Goal: Information Seeking & Learning: Learn about a topic

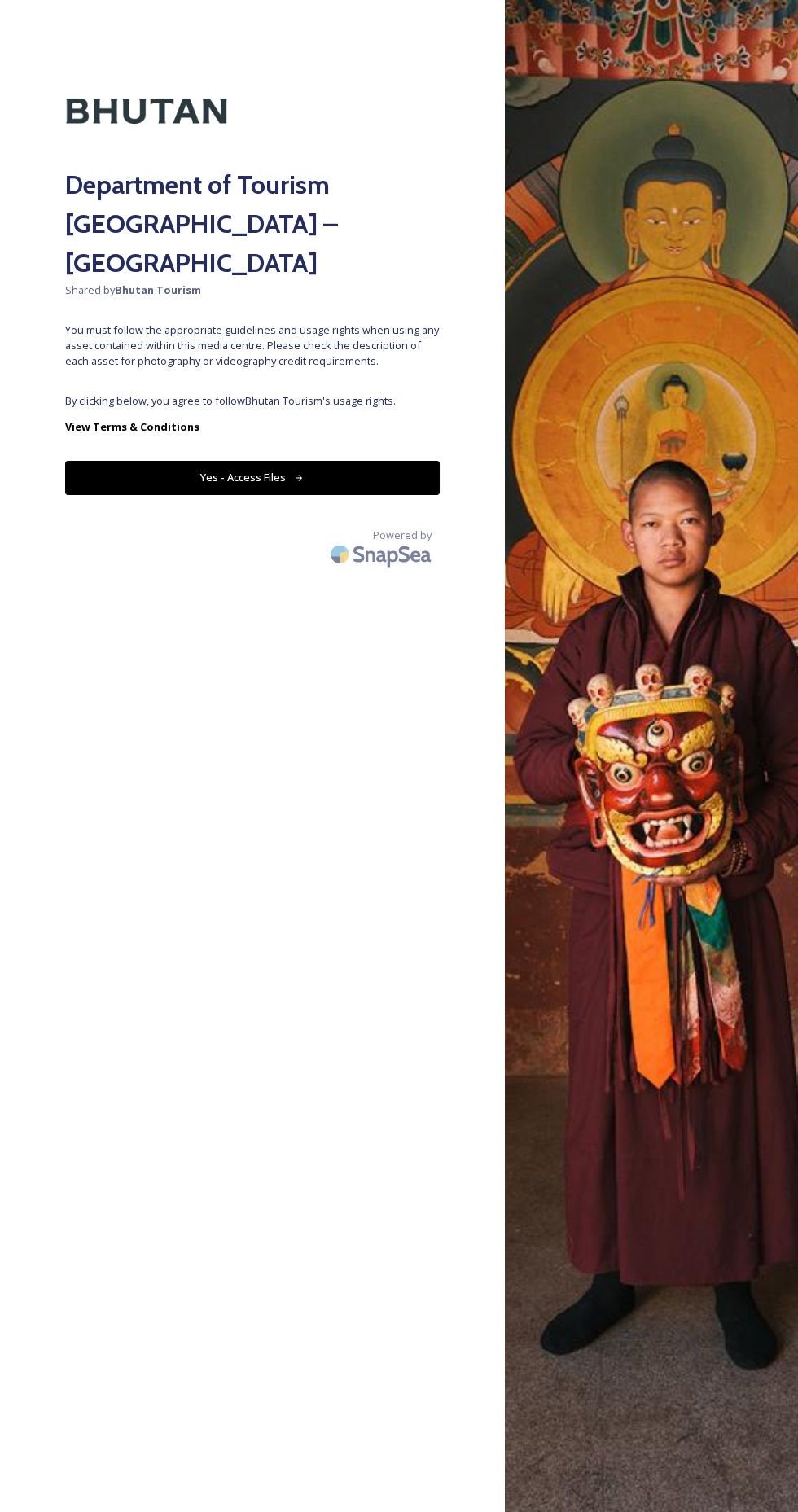
click at [268, 342] on div "Department of Tourism [GEOGRAPHIC_DATA] – Brand Centre Shared by Bhutan Tourism…" at bounding box center [252, 756] width 504 height 1381
click at [297, 474] on icon at bounding box center [299, 477] width 8 height 7
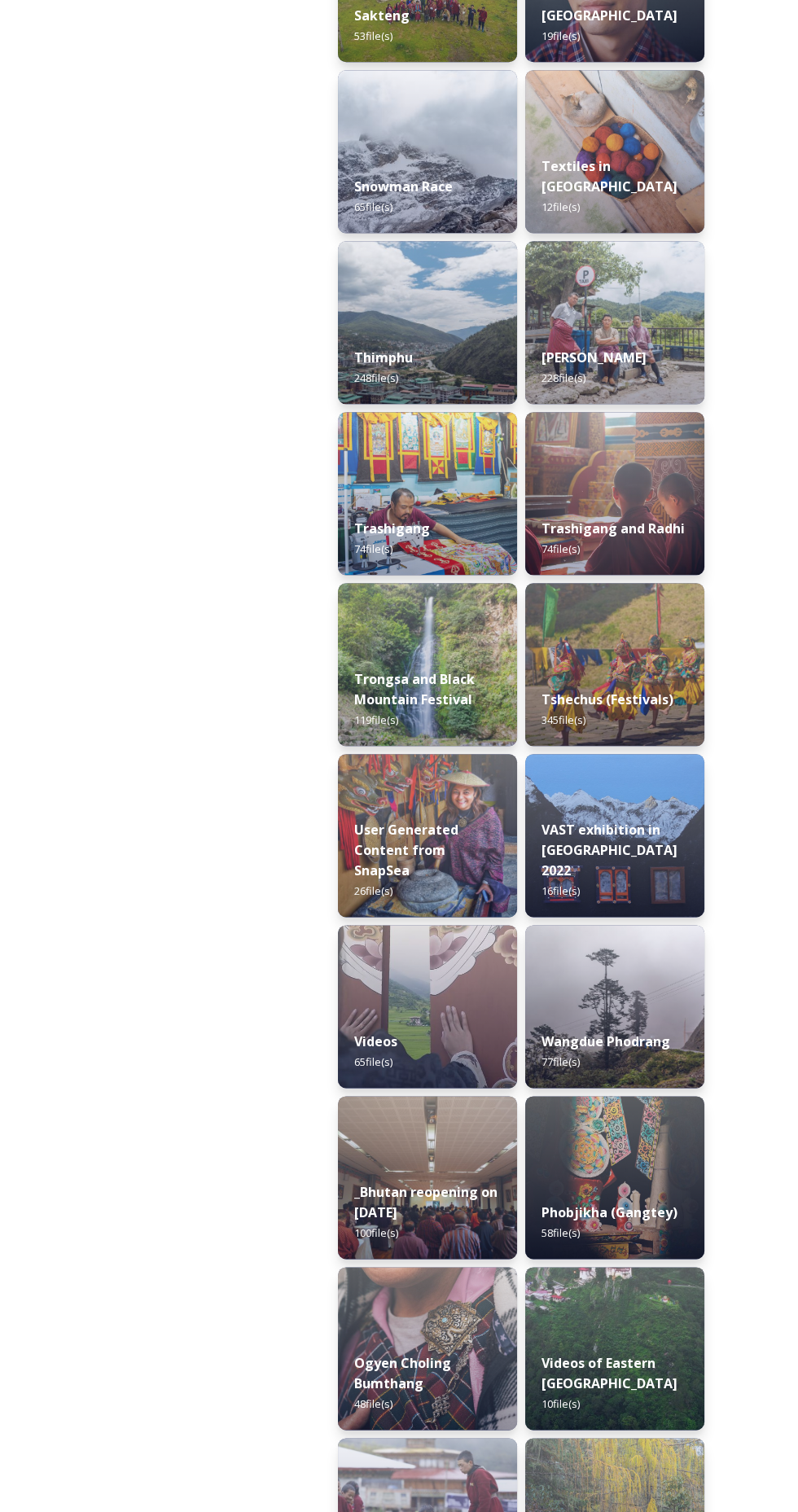
scroll to position [2594, 0]
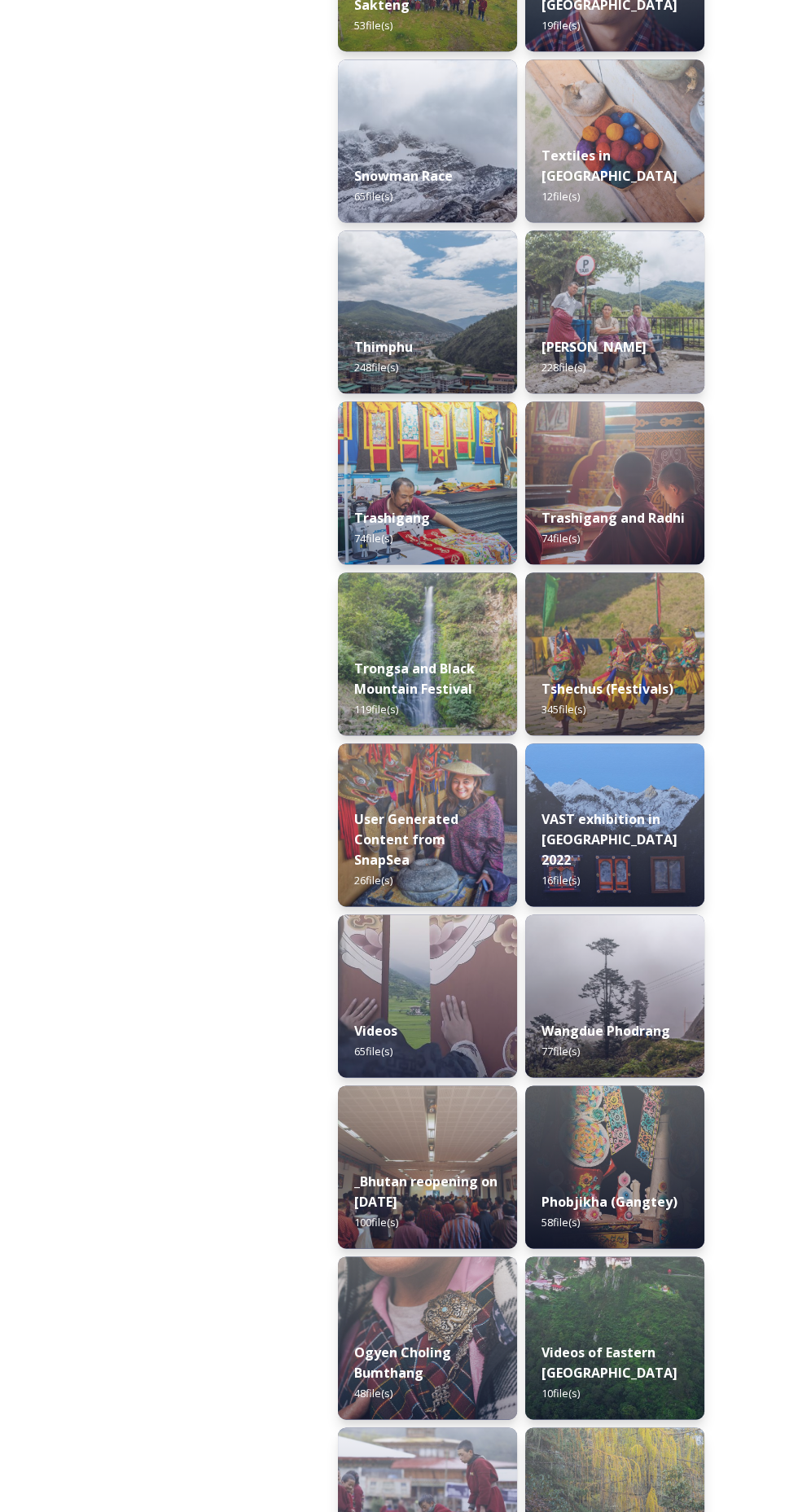
click at [415, 988] on img at bounding box center [427, 995] width 179 height 163
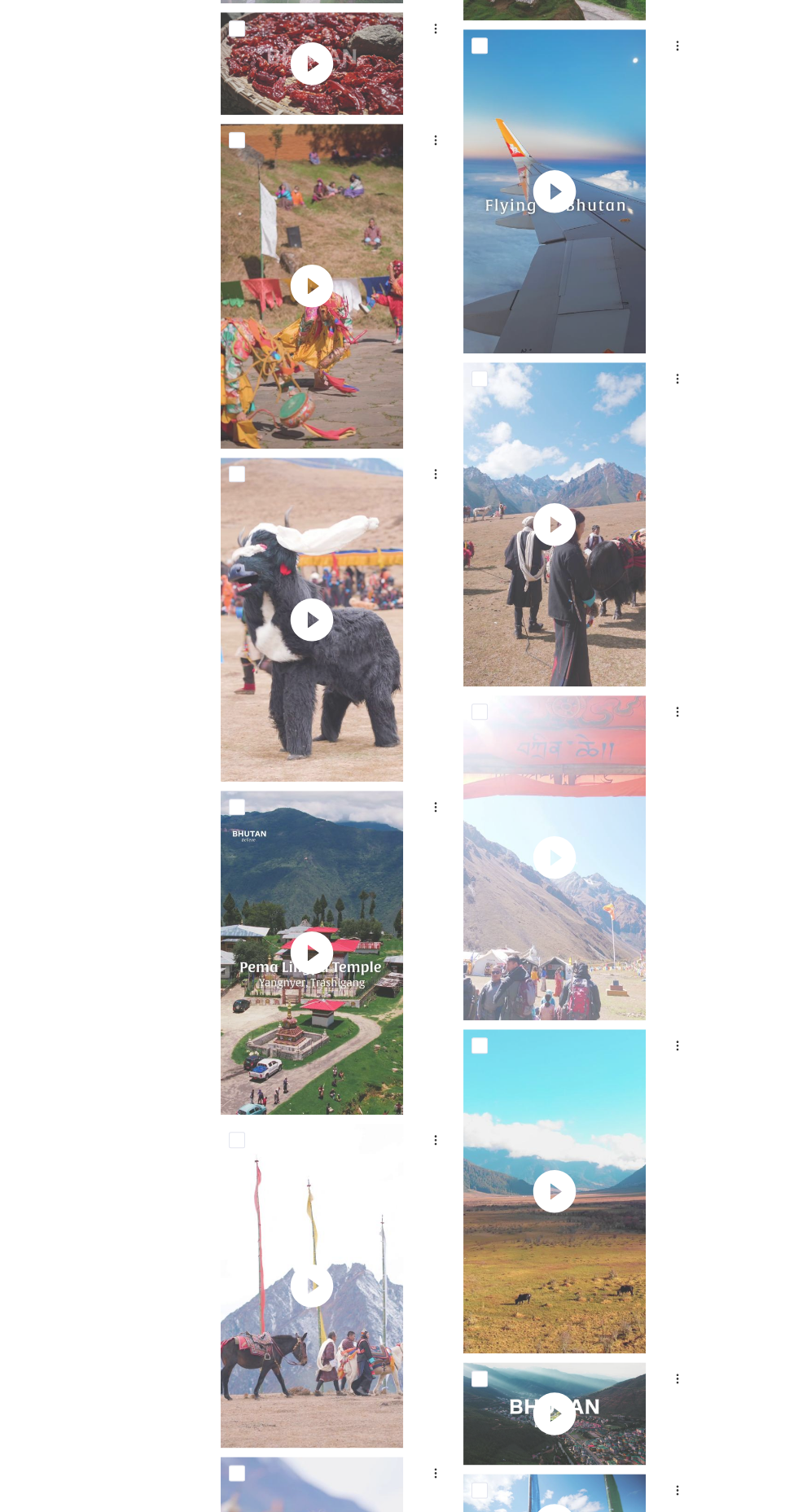
scroll to position [2128, 0]
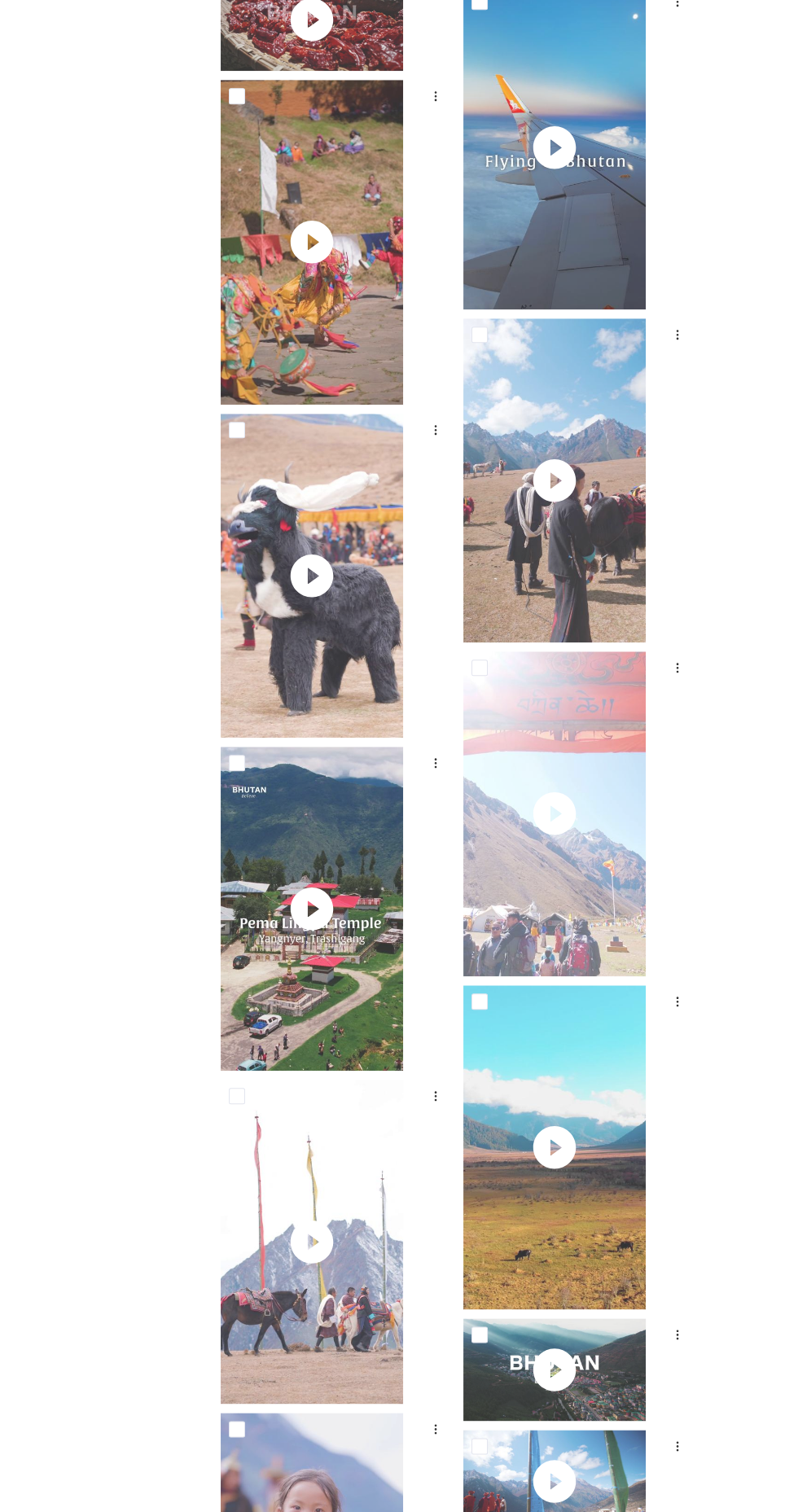
click at [621, 1208] on img at bounding box center [554, 1147] width 183 height 324
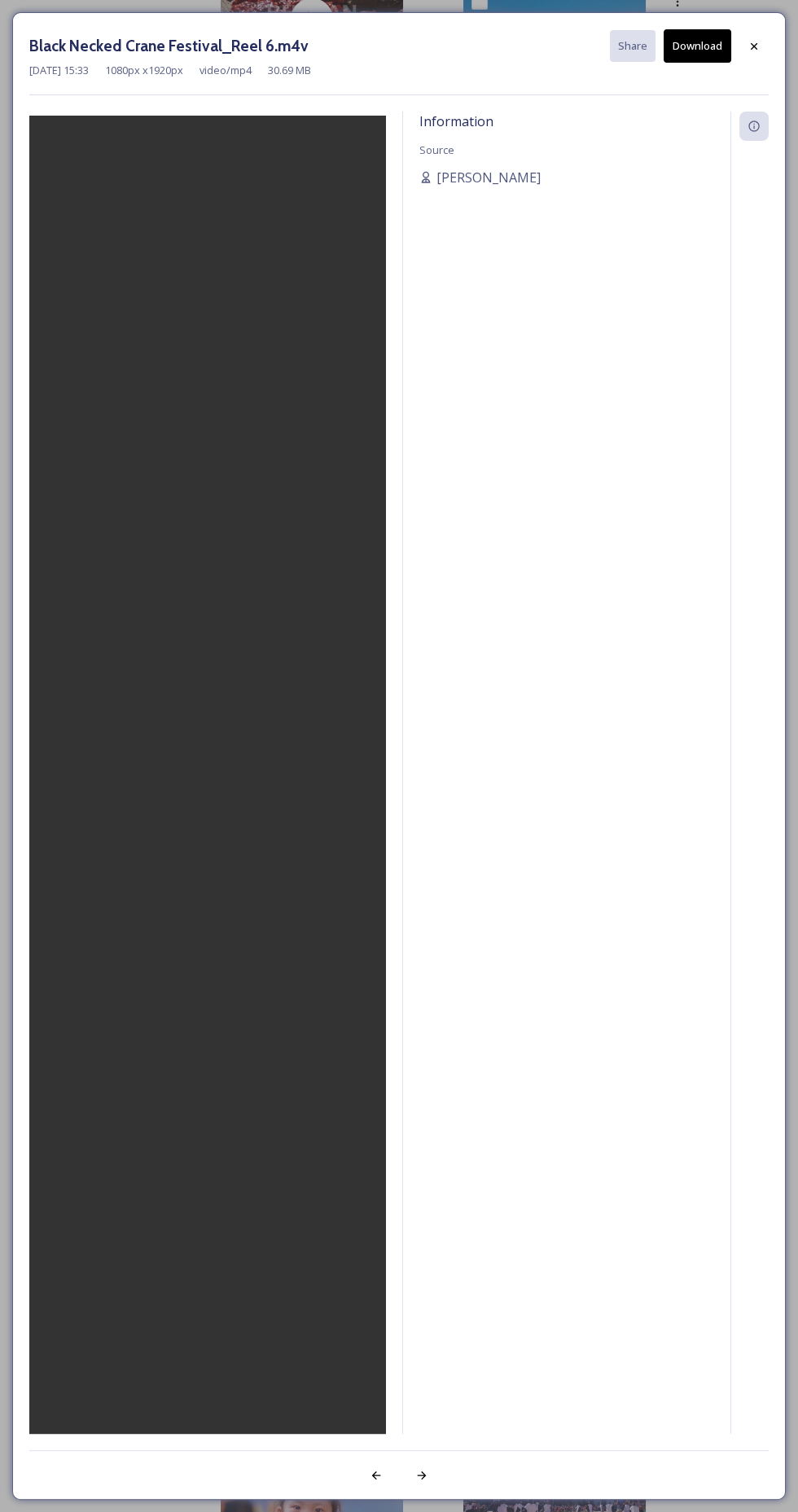
click at [755, 42] on icon at bounding box center [754, 46] width 13 height 13
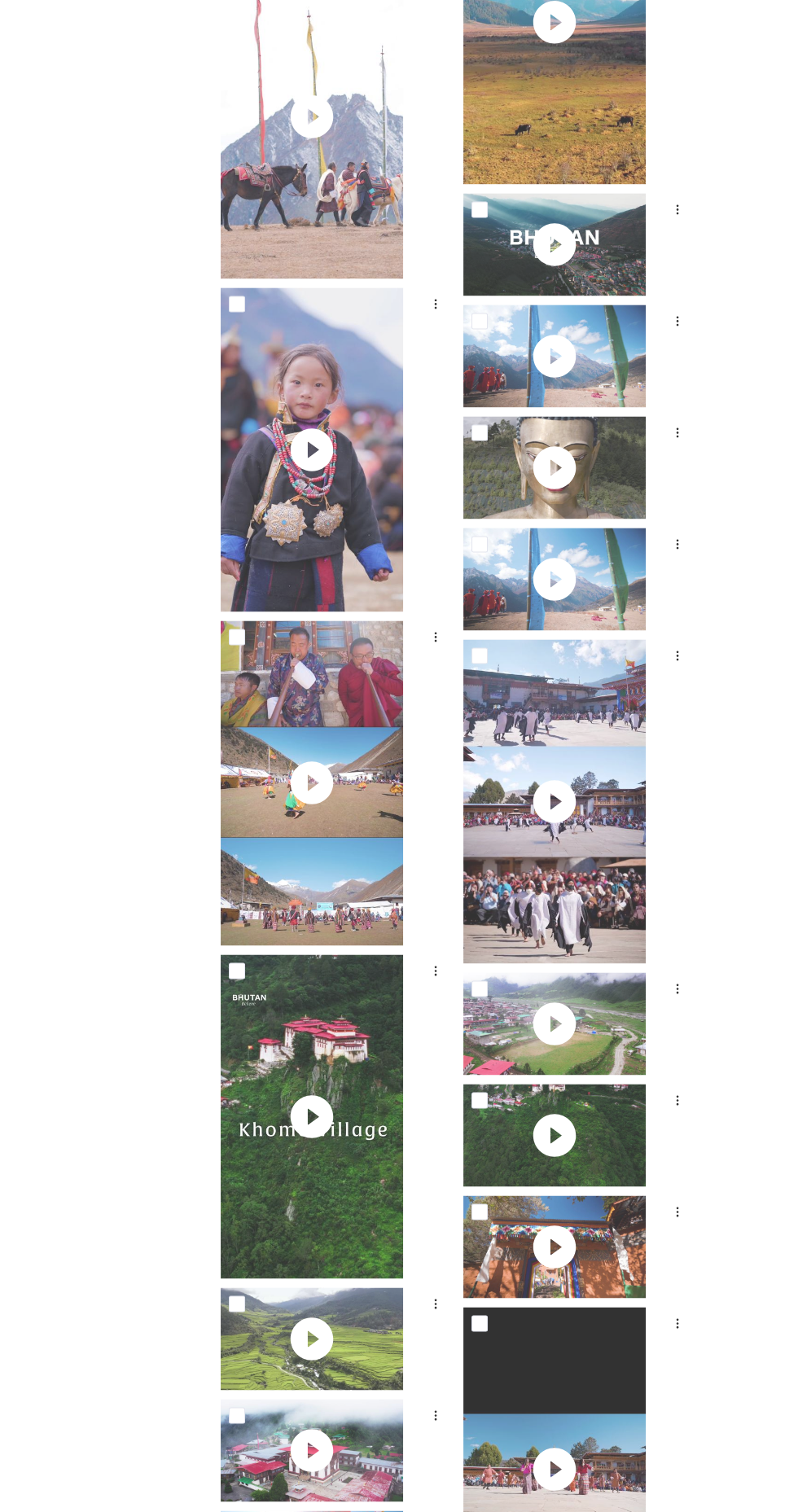
scroll to position [3254, 0]
click at [646, 1126] on img at bounding box center [554, 1135] width 183 height 103
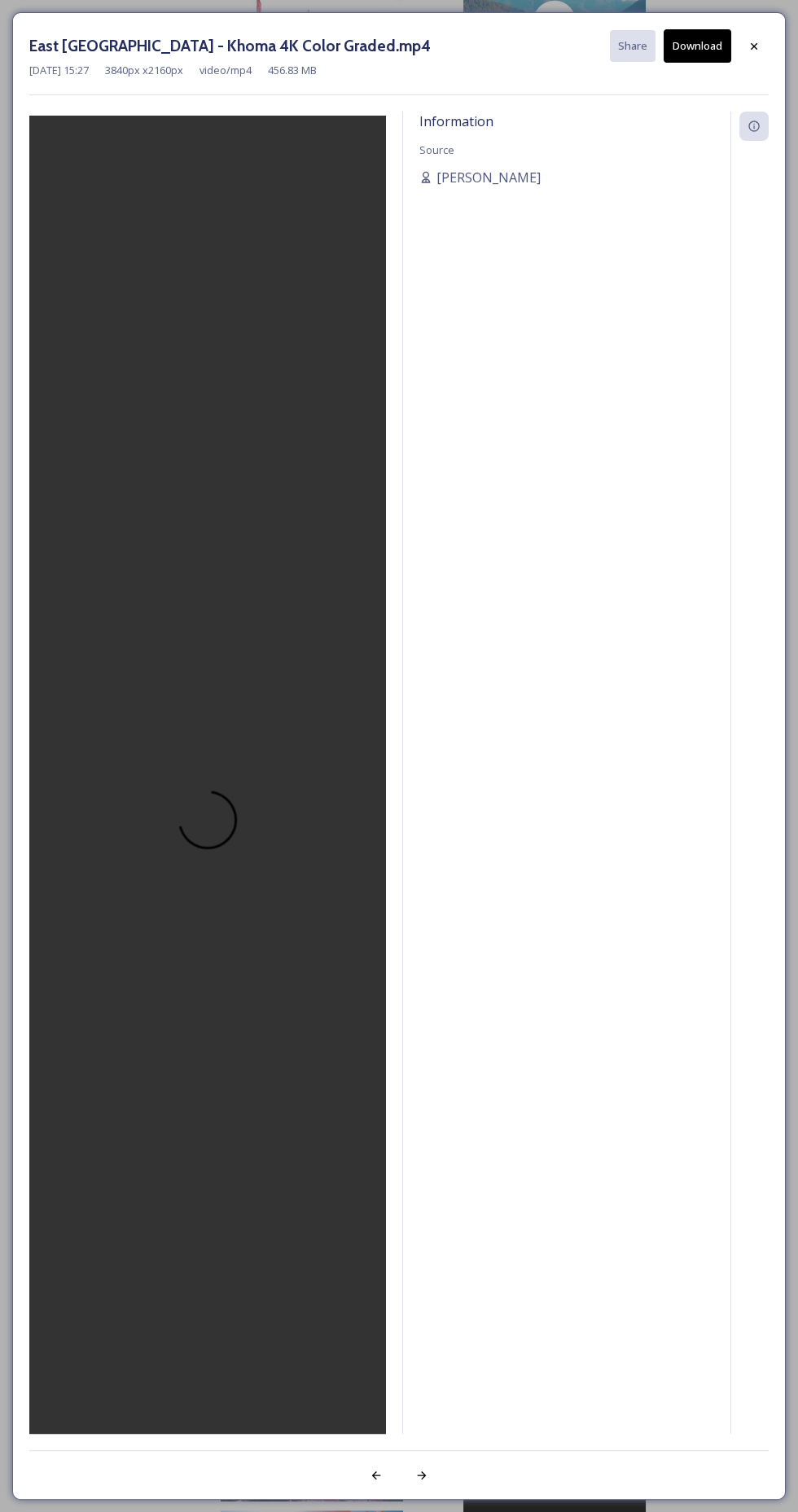
click at [761, 45] on div at bounding box center [754, 46] width 29 height 29
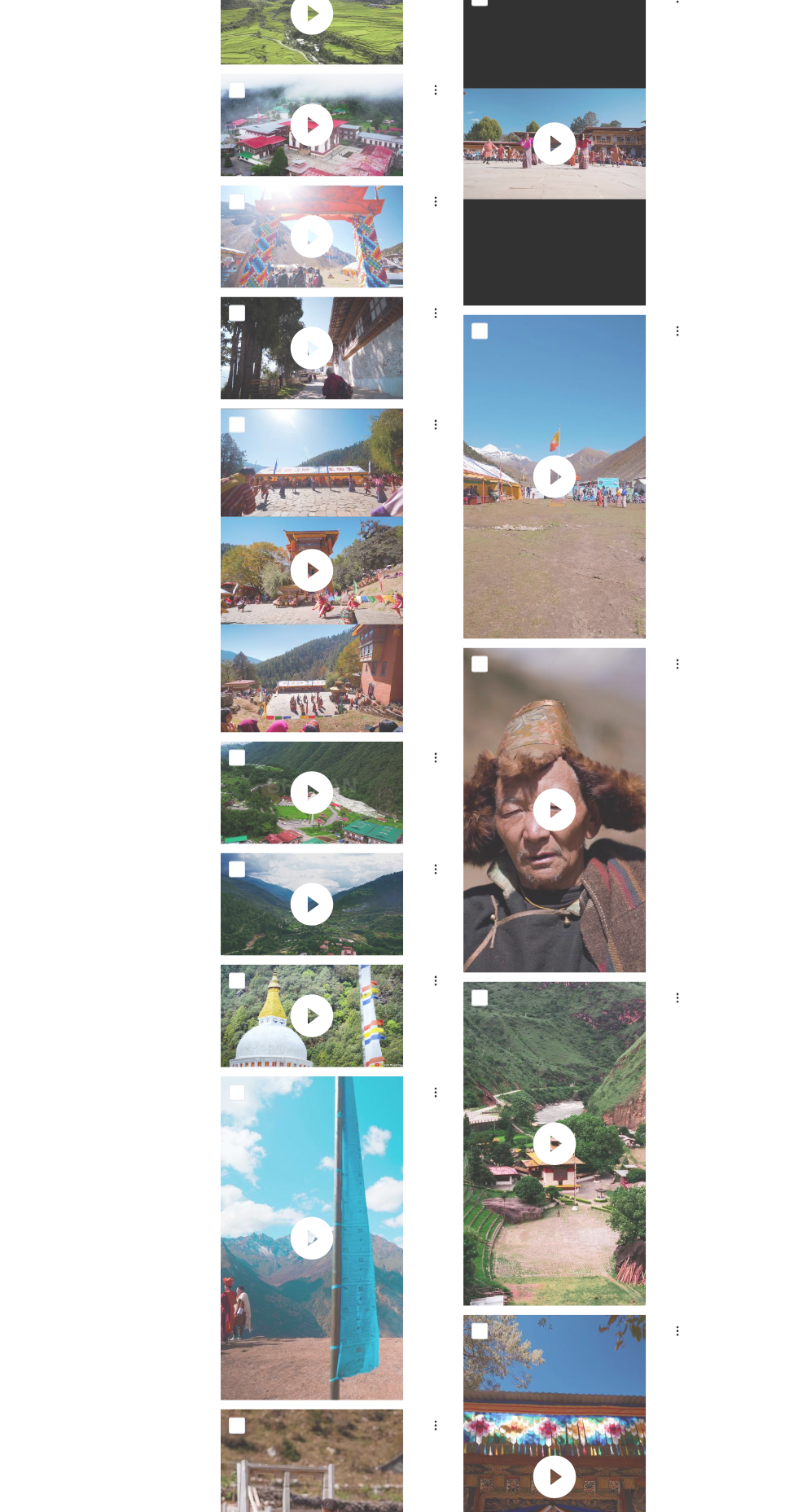
scroll to position [4579, 0]
click at [430, 890] on div at bounding box center [337, 872] width 233 height 40
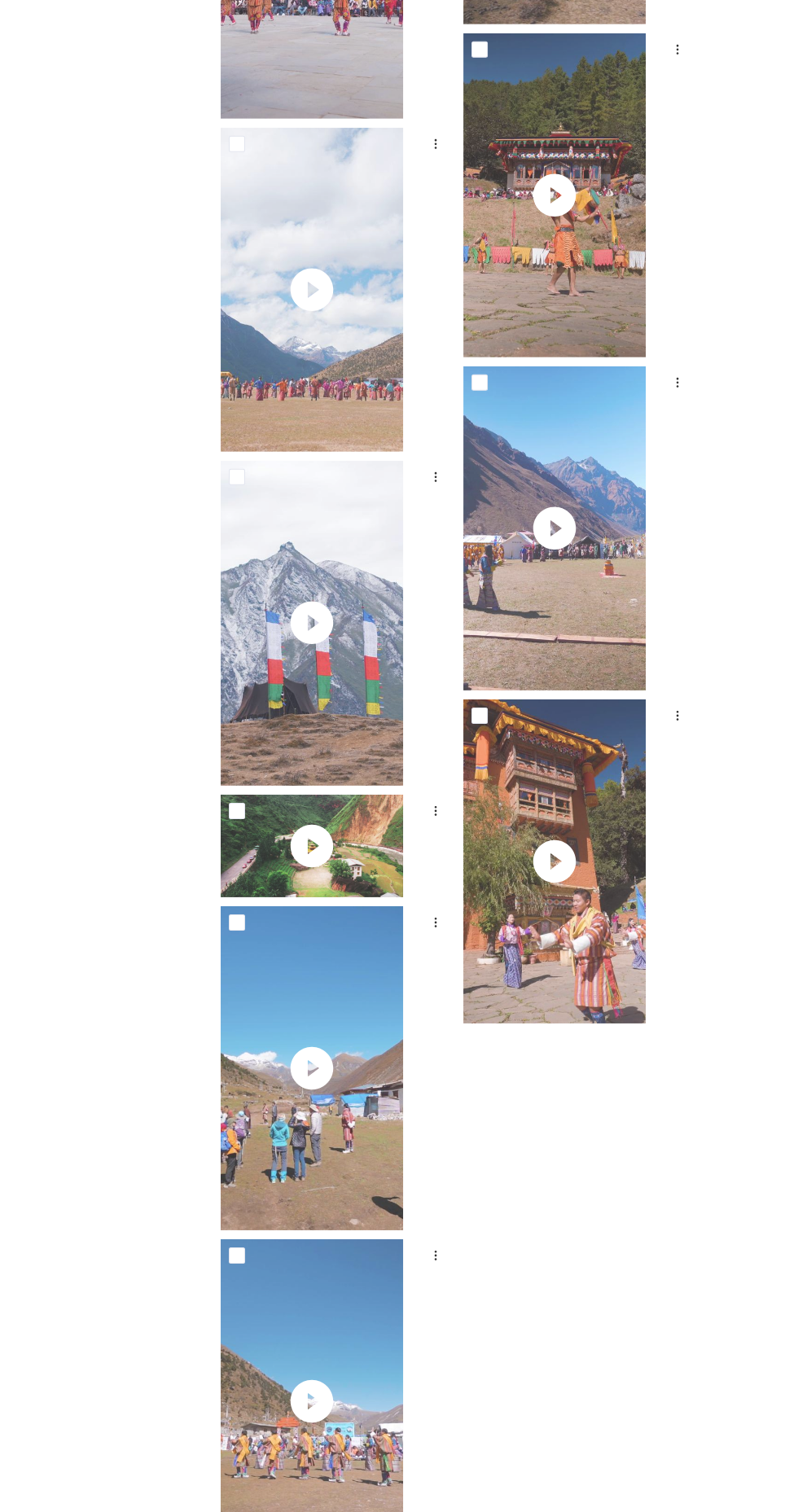
scroll to position [7284, 0]
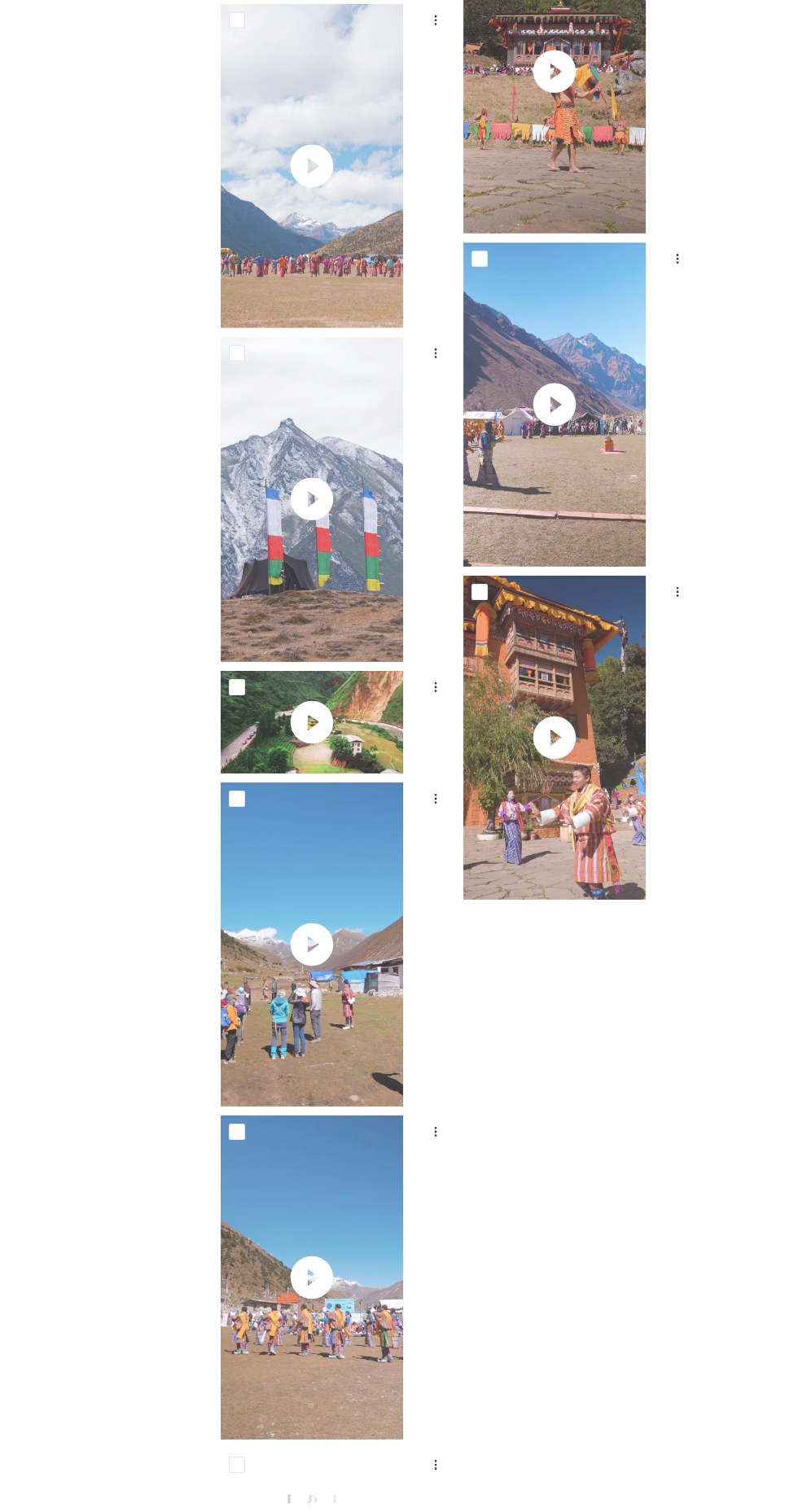
click at [403, 708] on img at bounding box center [311, 722] width 183 height 103
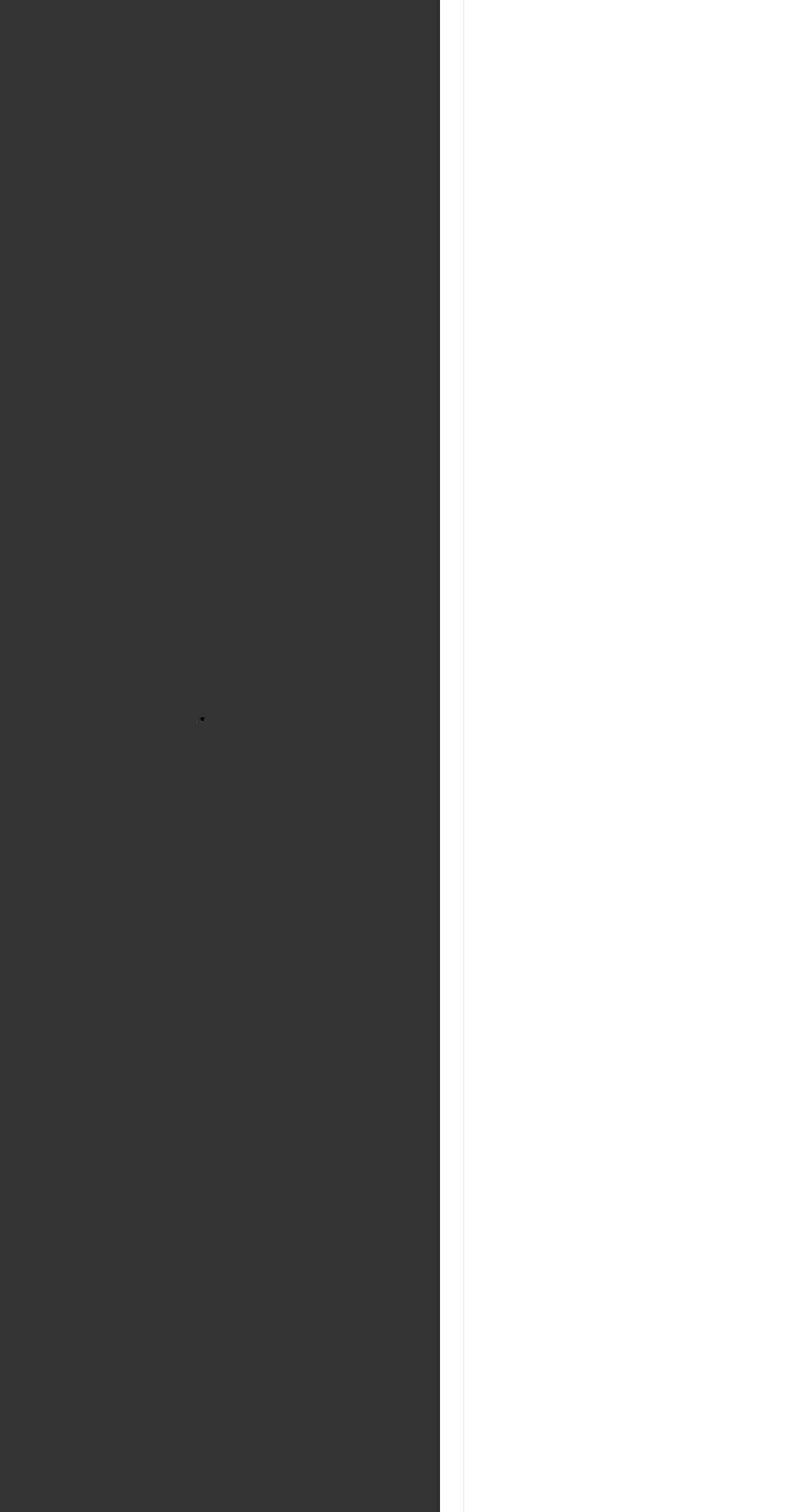
scroll to position [7270, 0]
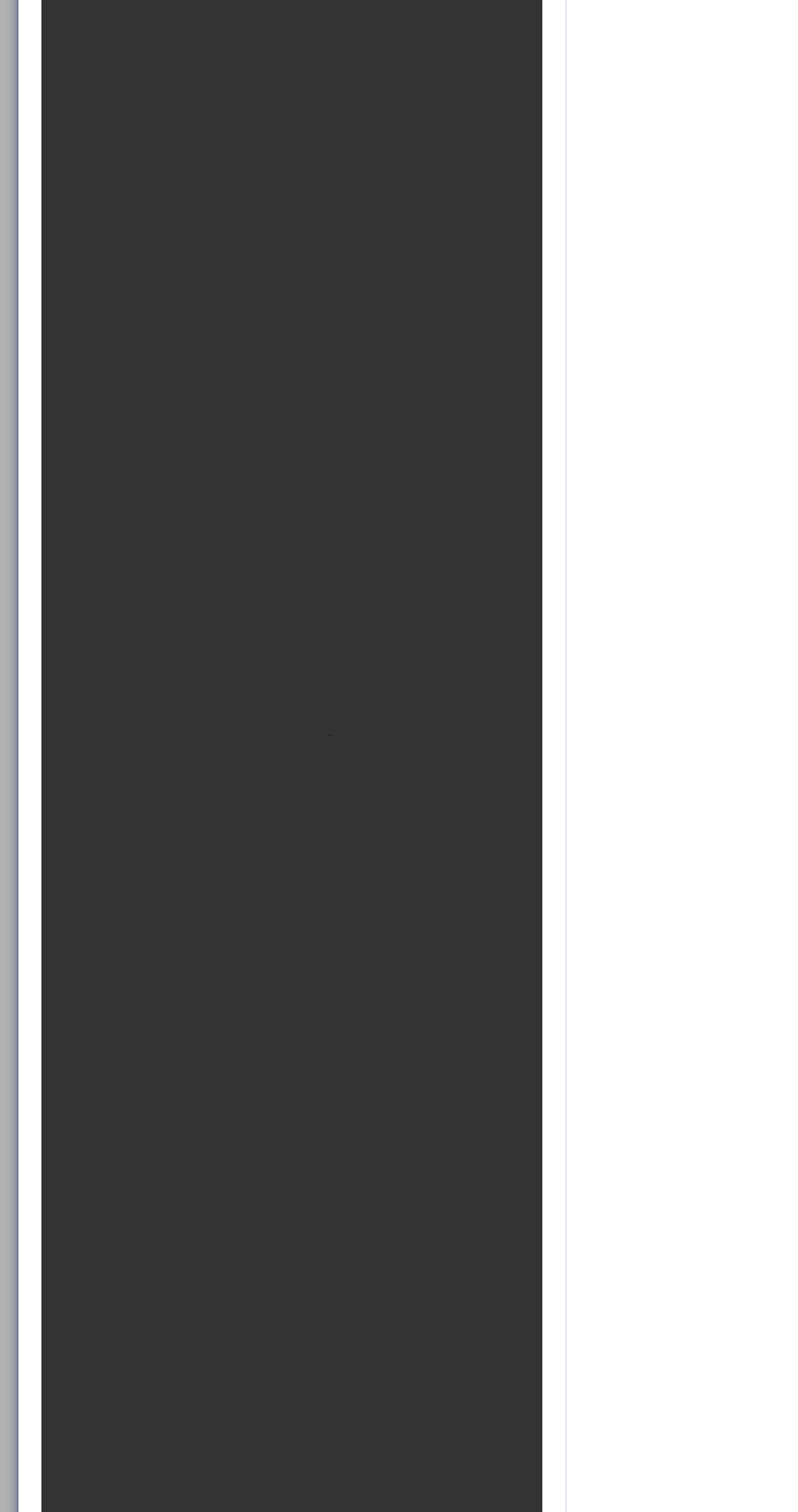
click at [439, 804] on div "Information Source [PERSON_NAME]" at bounding box center [567, 794] width 327 height 1365
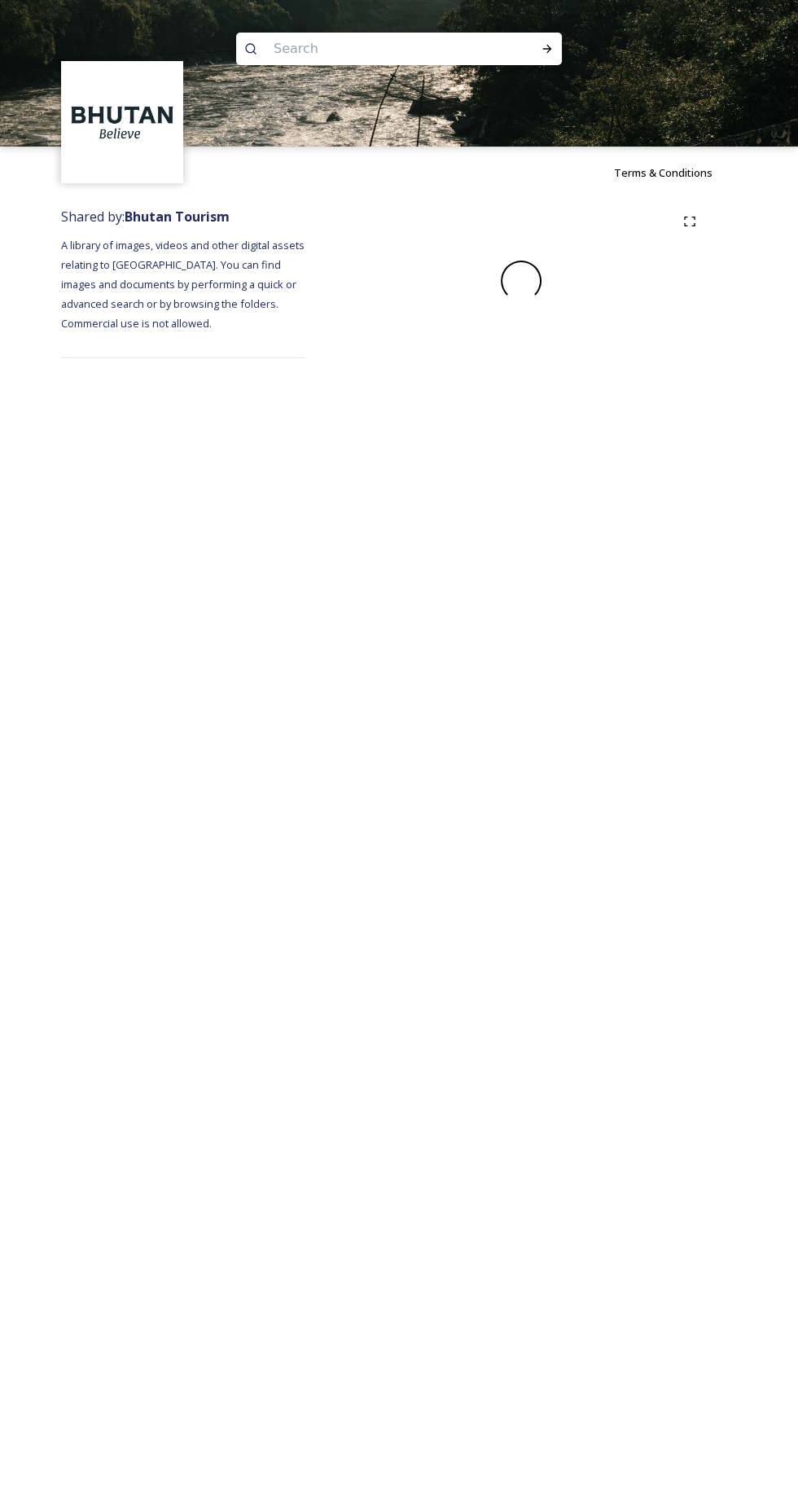
click at [763, 46] on img at bounding box center [399, 73] width 798 height 147
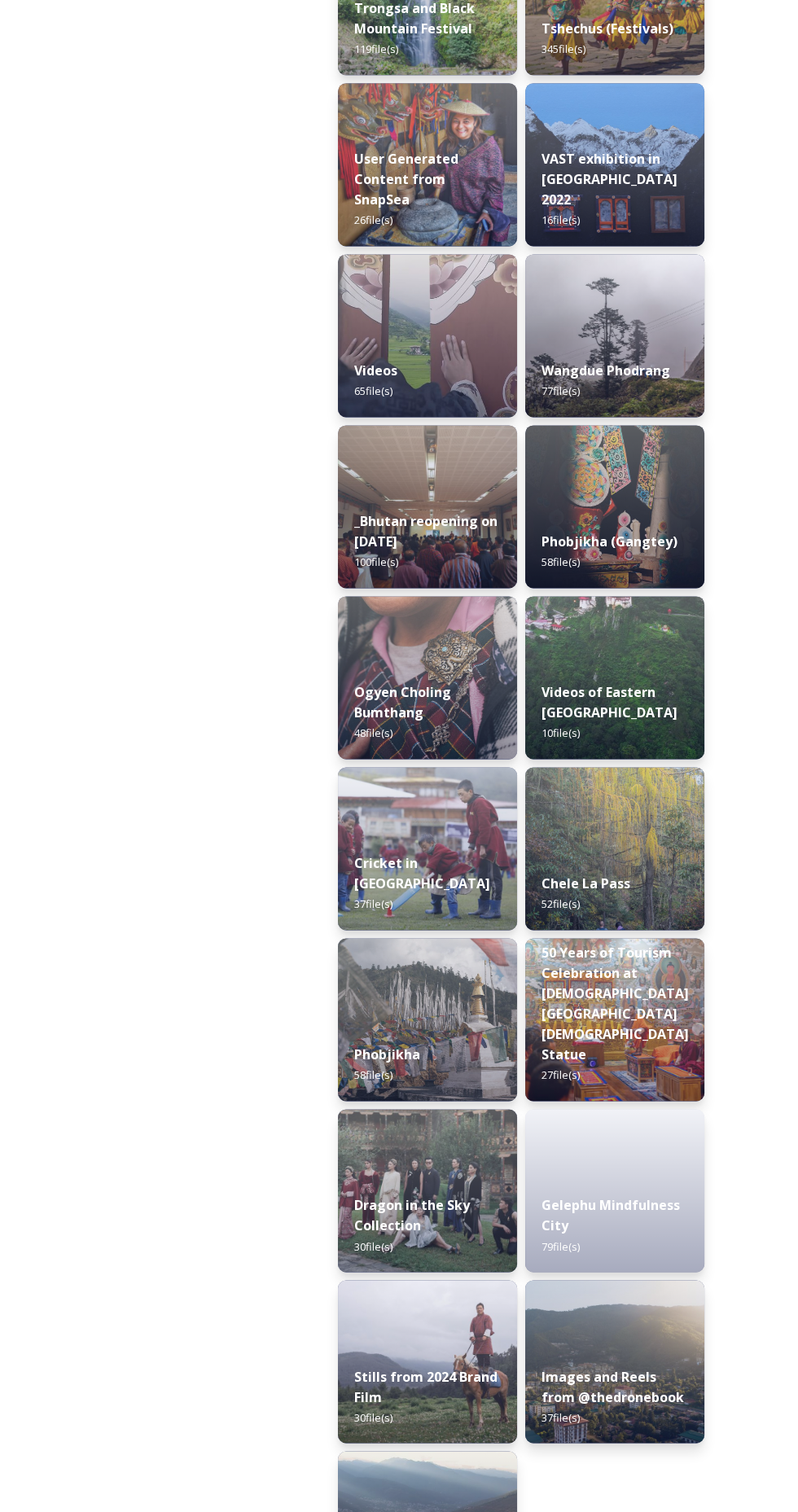
scroll to position [3268, 0]
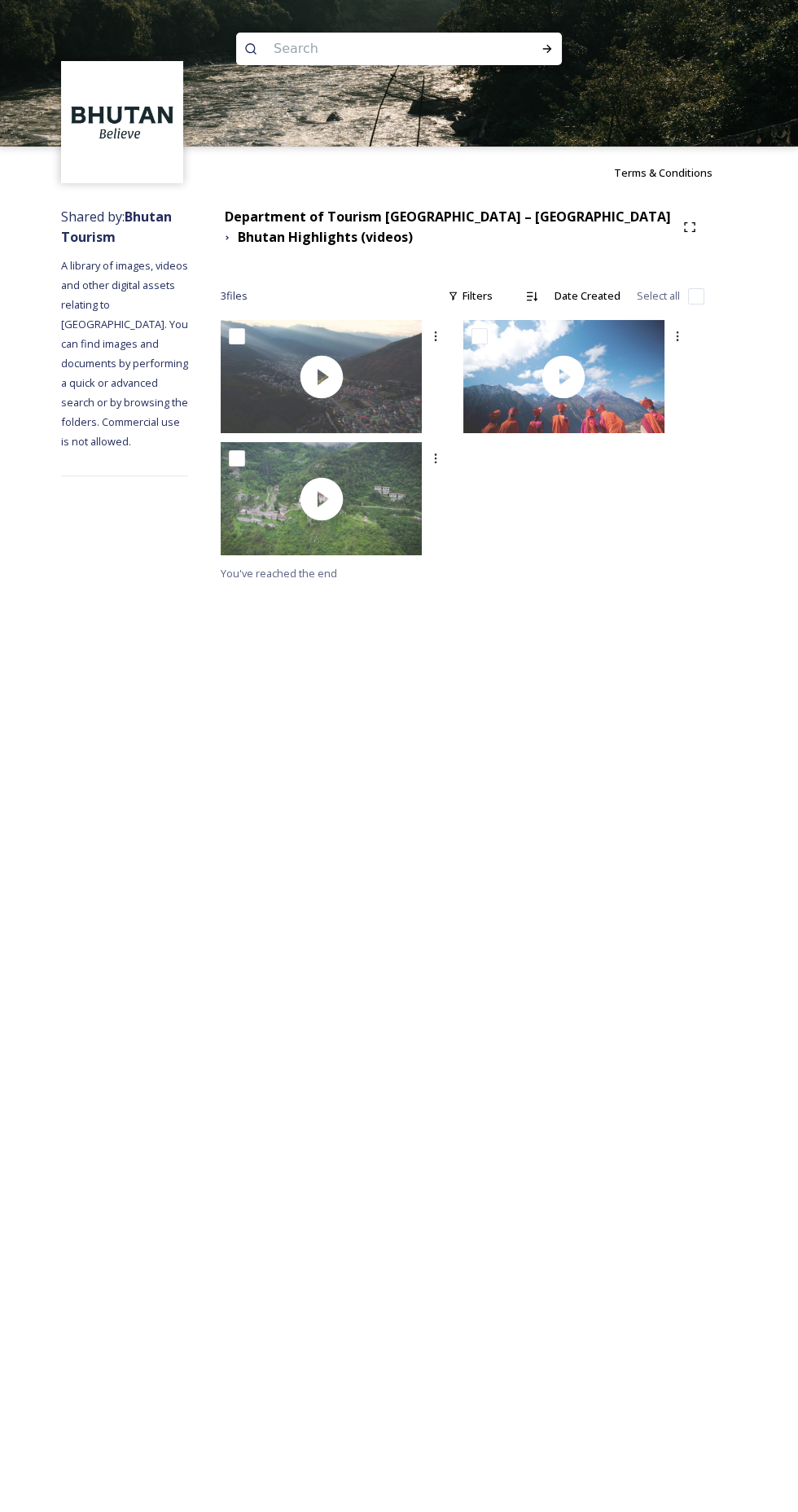
click at [422, 375] on img at bounding box center [321, 376] width 201 height 113
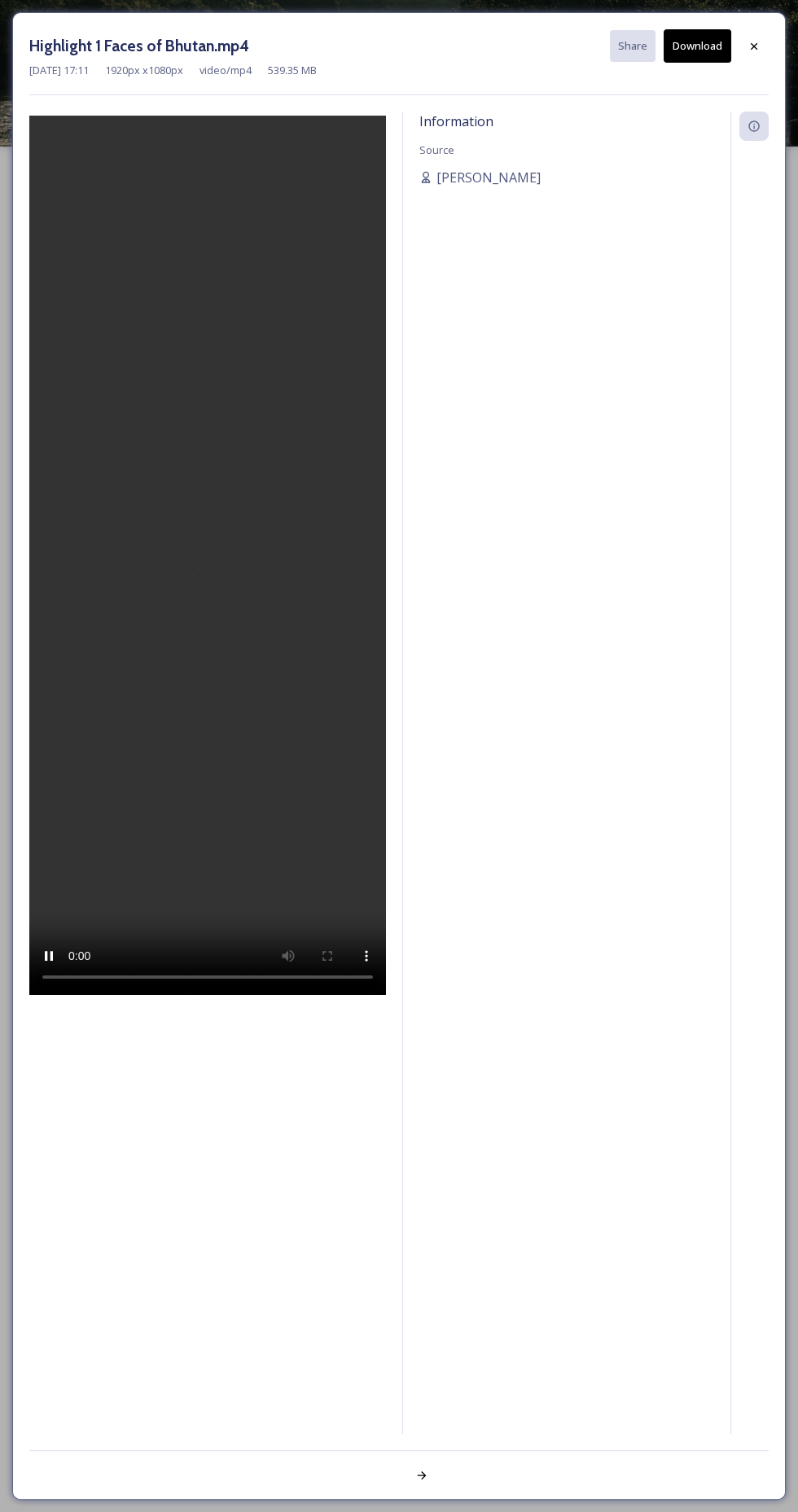
click at [754, 45] on icon at bounding box center [754, 45] width 7 height 7
